Goal: Browse casually

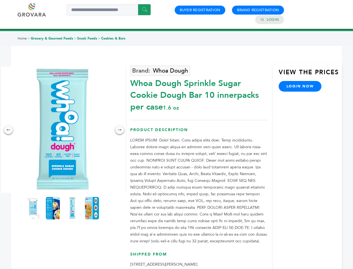
click at [63, 129] on img at bounding box center [63, 130] width 126 height 126
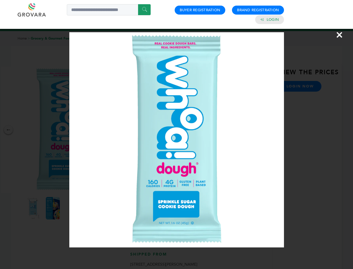
click at [8, 129] on div "×" at bounding box center [176, 134] width 353 height 269
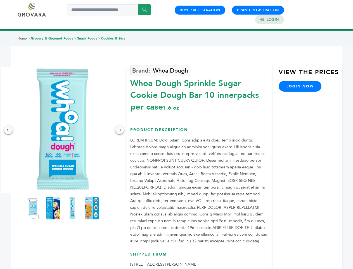
click at [120, 129] on div "→" at bounding box center [119, 129] width 9 height 9
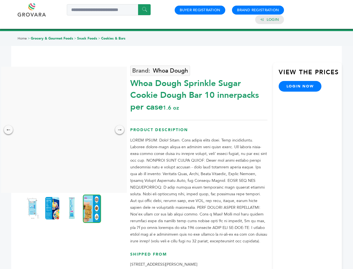
click at [33, 208] on img at bounding box center [33, 208] width 14 height 22
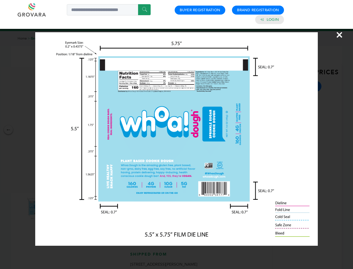
click at [53, 208] on div "×" at bounding box center [176, 134] width 353 height 269
click at [72, 208] on img at bounding box center [72, 208] width 14 height 22
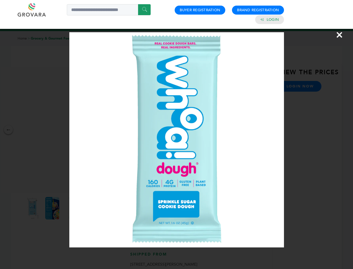
click at [92, 208] on div "×" at bounding box center [176, 134] width 353 height 269
